Goal: Check status

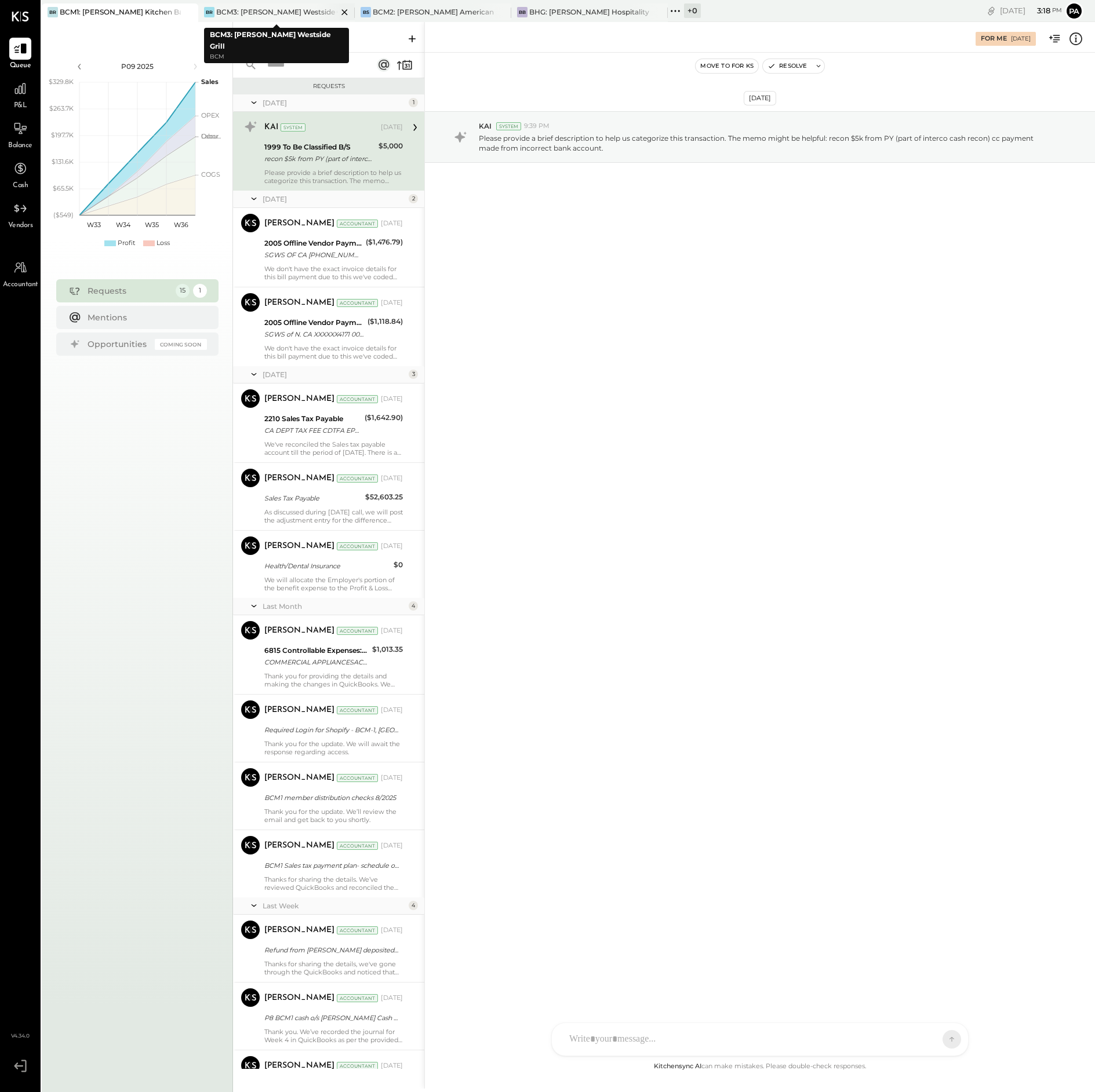
click at [287, 8] on div "BCM3: [PERSON_NAME] Westside Grill" at bounding box center [277, 11] width 121 height 10
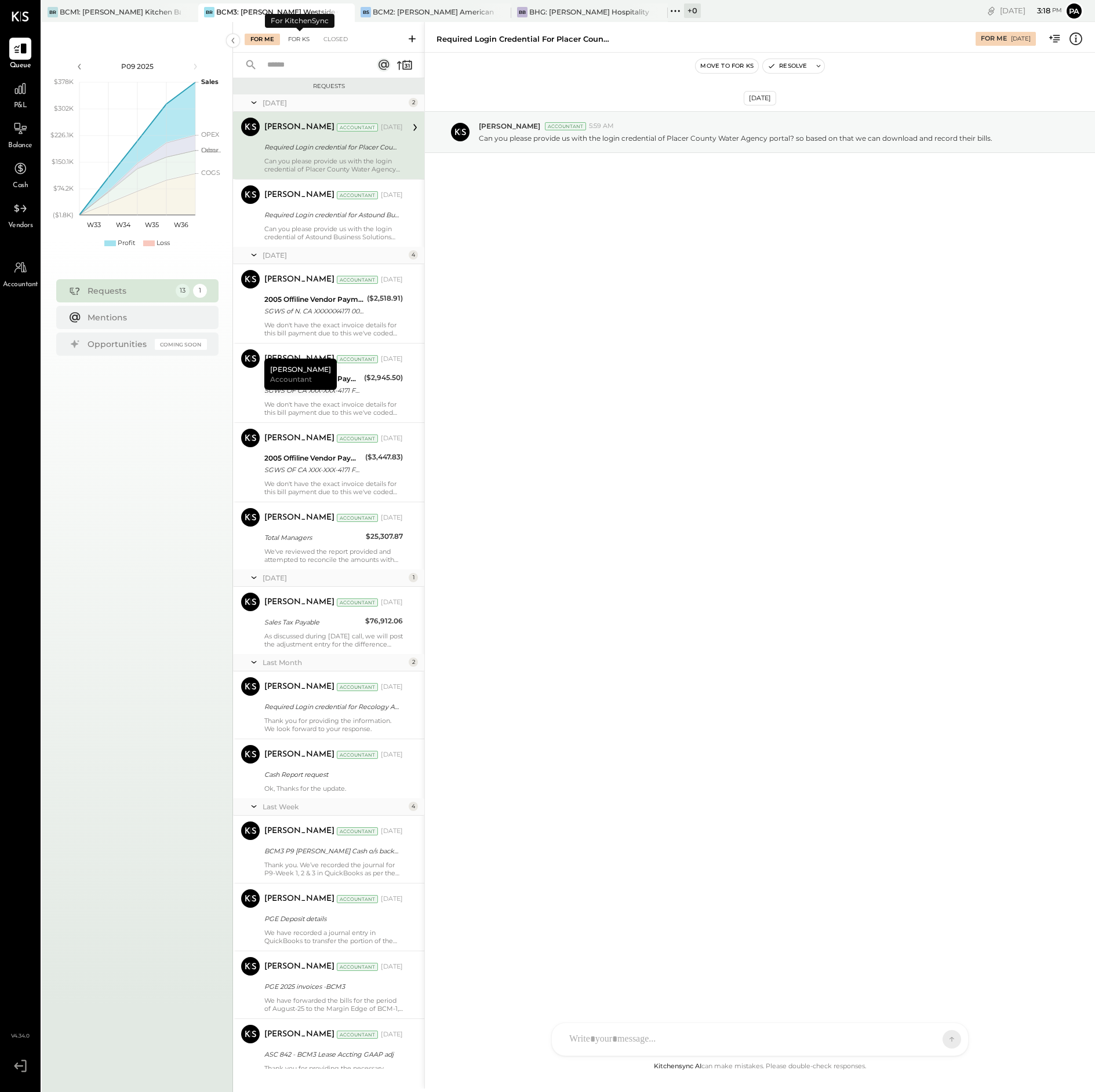
click at [305, 36] on div "For KS" at bounding box center [298, 39] width 33 height 11
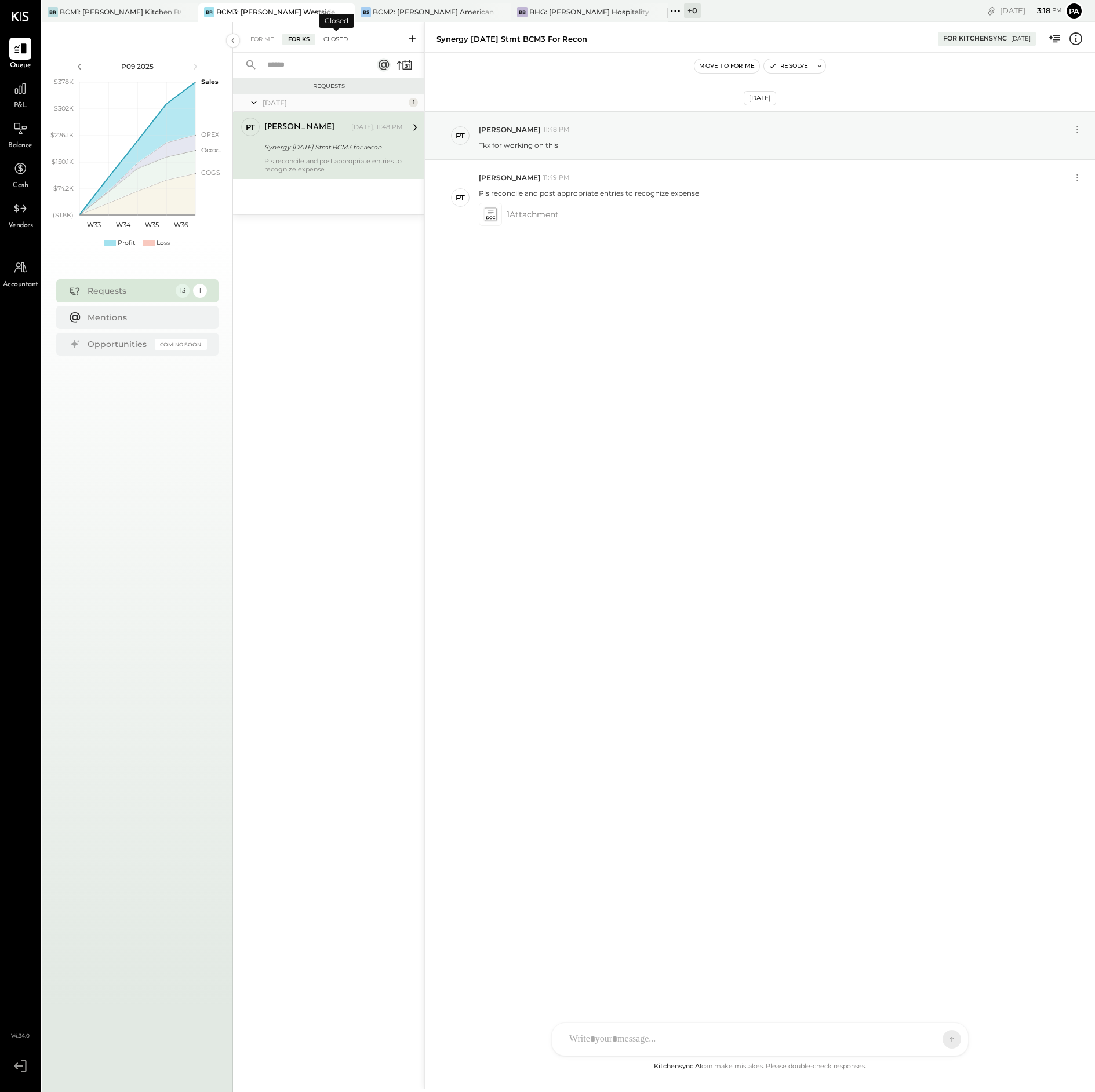
click at [338, 37] on div "Closed" at bounding box center [336, 39] width 36 height 11
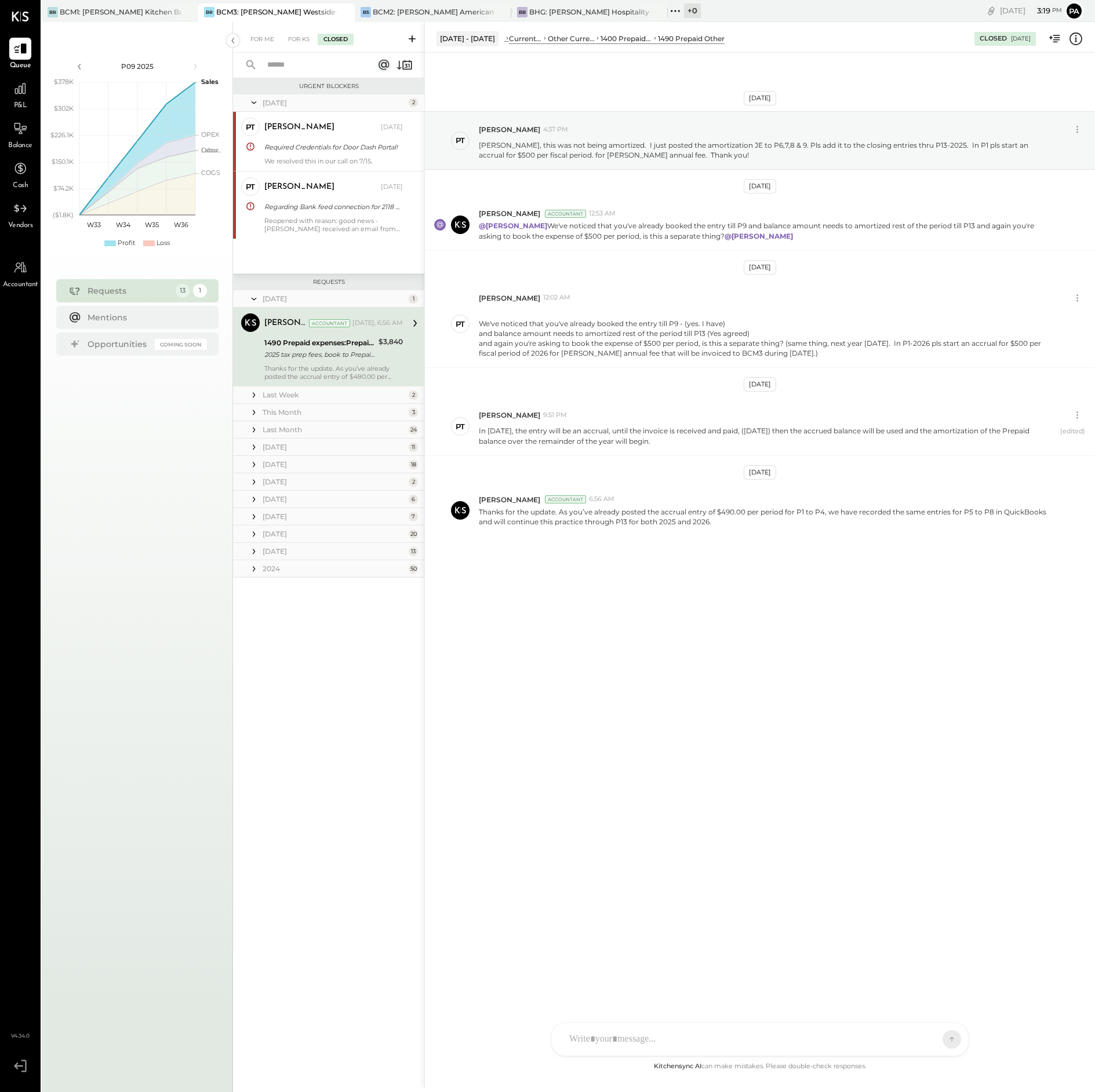
click at [311, 372] on div "Thanks for the update. As you’ve already posted the accrual entry of $490.00 pe…" at bounding box center [334, 372] width 139 height 16
click at [317, 342] on div "1490 Prepaid expenses:Prepaid Other" at bounding box center [319, 343] width 111 height 11
click at [287, 395] on div "Last Week" at bounding box center [334, 394] width 143 height 10
click at [288, 538] on div "This Month" at bounding box center [334, 539] width 143 height 10
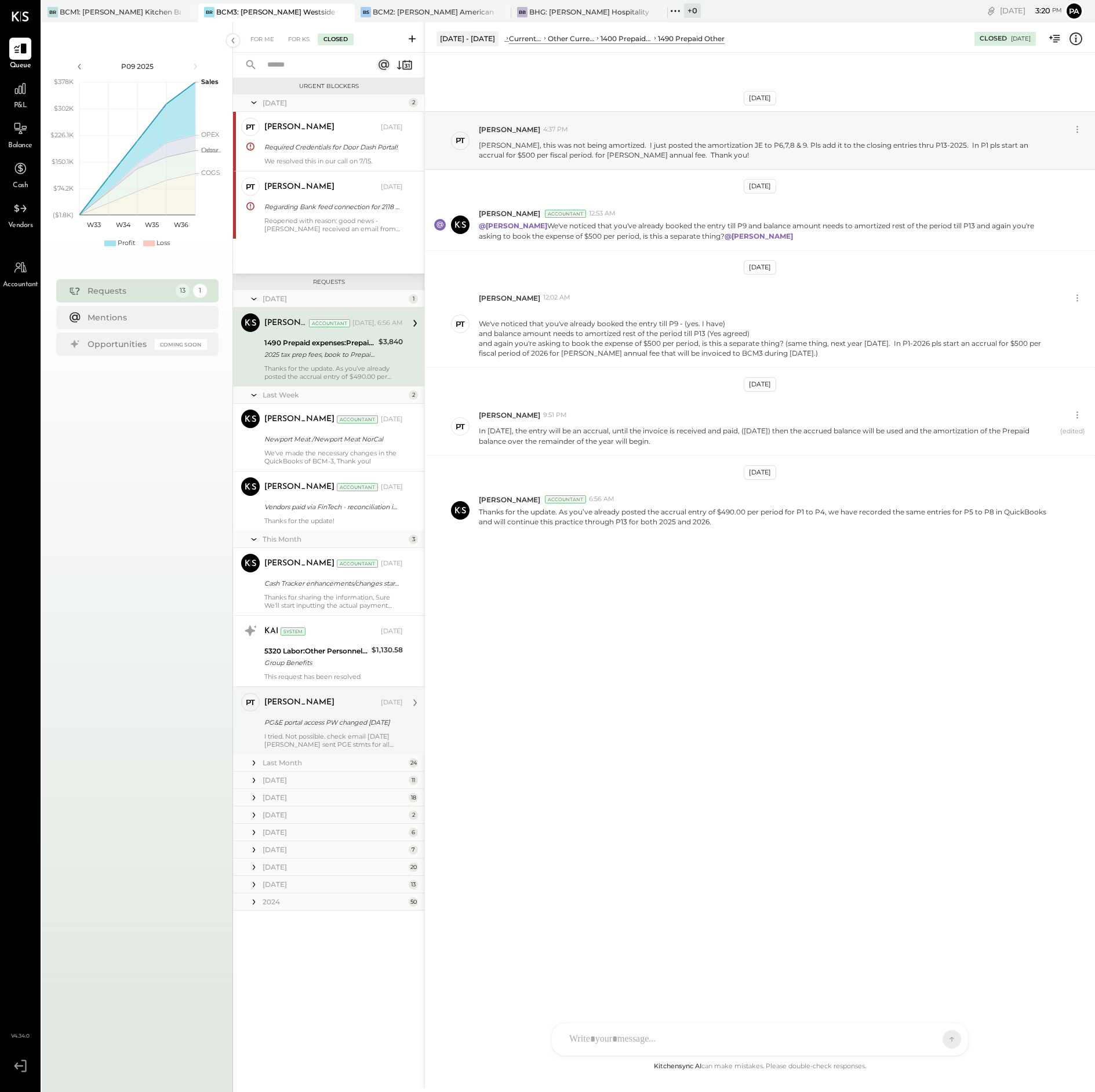
click at [325, 737] on div "I tried. Not possible. check email [DATE] [PERSON_NAME] sent PGE stmts for all …" at bounding box center [334, 740] width 139 height 16
